Goal: Task Accomplishment & Management: Complete application form

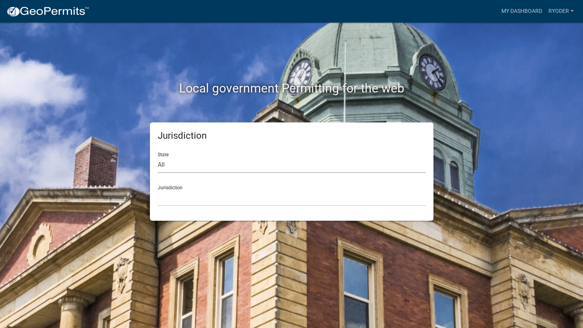
click at [168, 165] on select "All Colorado Georgia Indiana Iowa Kansas Minnesota Ohio South Carolina Wisconsin" at bounding box center [292, 165] width 268 height 16
select select "Indiana"
click at [158, 157] on select "All Colorado Georgia Indiana Iowa Kansas Minnesota Ohio South Carolina Wisconsin" at bounding box center [292, 165] width 268 height 16
click at [183, 204] on select "City of Charlestown, Indiana City of Jeffersonville, Indiana City of Logansport…" at bounding box center [292, 198] width 268 height 16
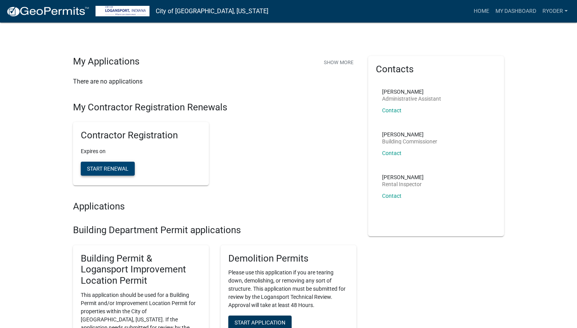
click at [110, 168] on span "Start Renewal" at bounding box center [108, 168] width 42 height 6
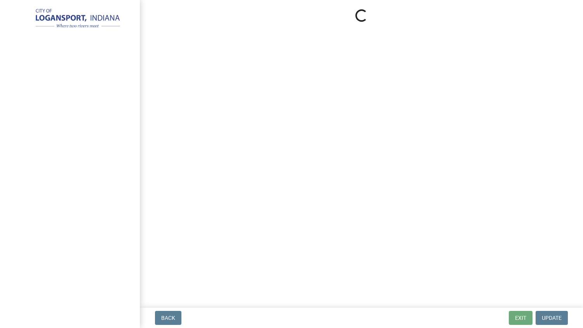
select select "IN"
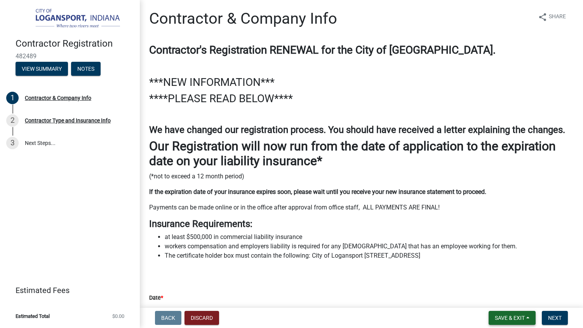
click at [518, 317] on span "Save & Exit" at bounding box center [510, 318] width 30 height 6
click at [489, 297] on button "Save & Exit" at bounding box center [504, 297] width 62 height 19
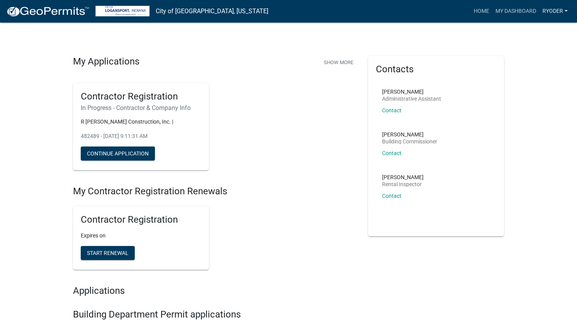
click at [555, 11] on link "RYoder" at bounding box center [554, 11] width 31 height 15
click at [525, 78] on link "Logout" at bounding box center [538, 75] width 66 height 19
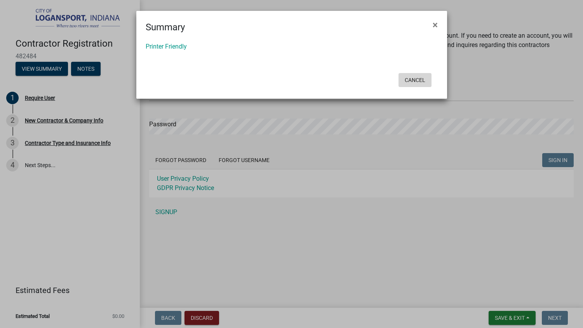
click at [418, 76] on button "Cancel" at bounding box center [414, 80] width 33 height 14
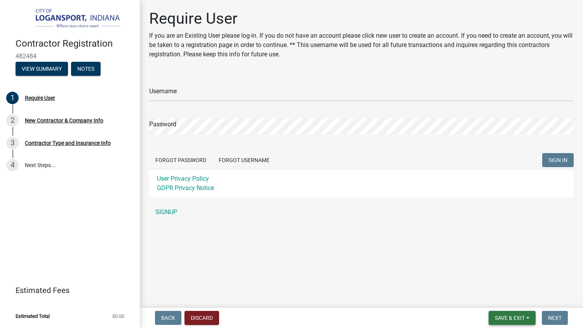
click at [509, 317] on span "Save & Exit" at bounding box center [510, 318] width 30 height 6
click at [498, 298] on button "Save & Exit" at bounding box center [504, 297] width 62 height 19
